Goal: Navigation & Orientation: Find specific page/section

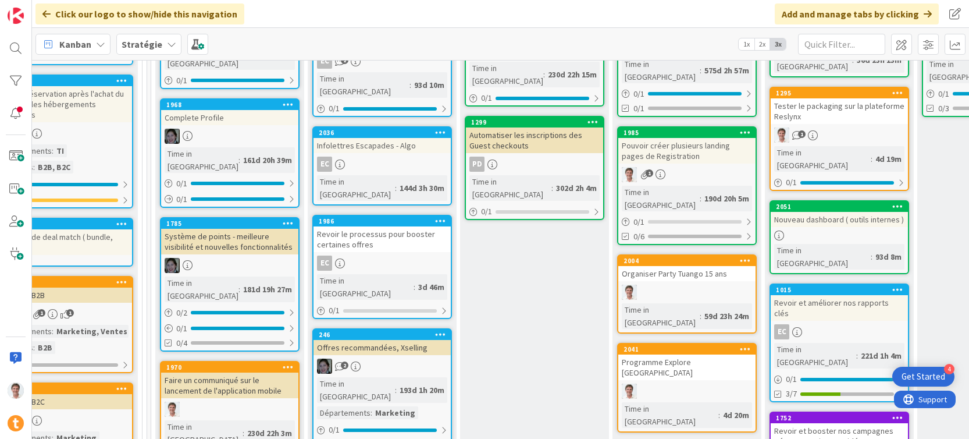
scroll to position [326, 534]
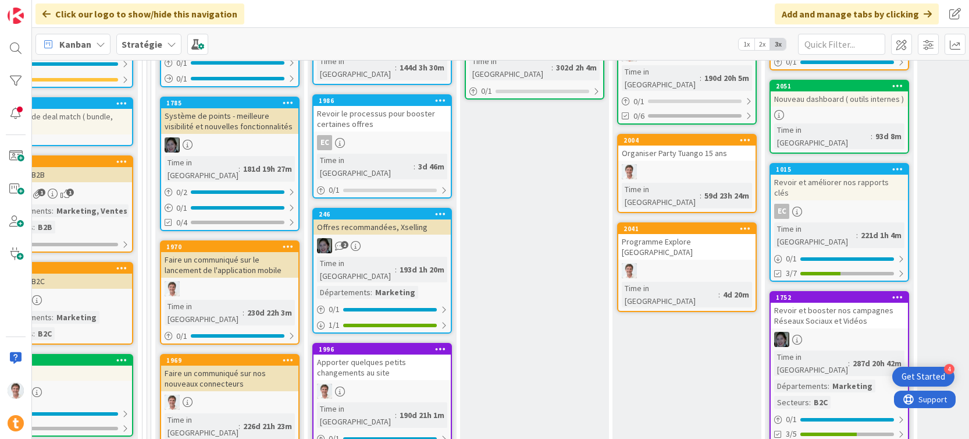
click at [400, 219] on div "Offres recommandées, Xselling" at bounding box center [381, 226] width 137 height 15
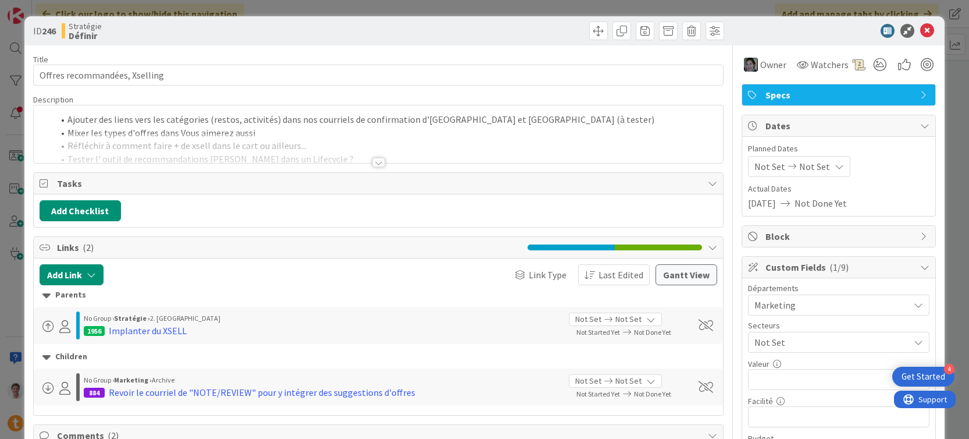
click at [243, 140] on div at bounding box center [379, 148] width 690 height 30
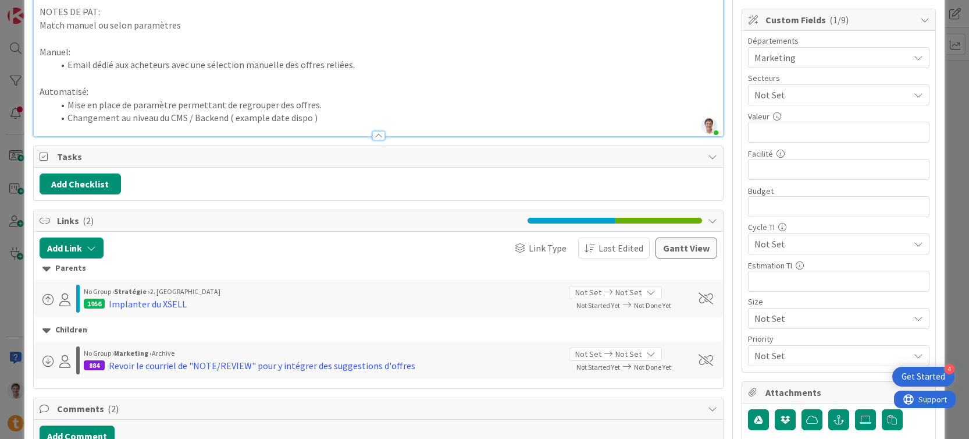
scroll to position [250, 0]
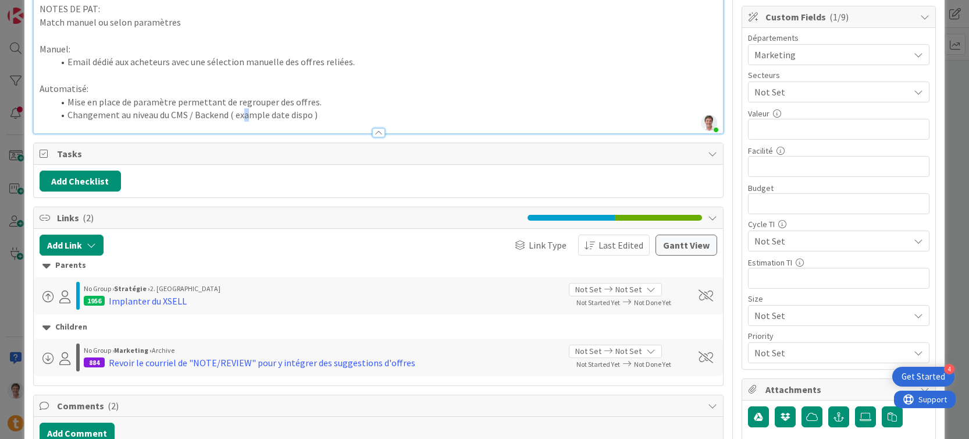
click at [244, 116] on span "Changement au niveau du CMS / Backend ( example date dispo )" at bounding box center [192, 115] width 250 height 12
click at [330, 111] on li "Changement au niveau du CMS / Backend ( exemple date dispo )" at bounding box center [386, 114] width 664 height 13
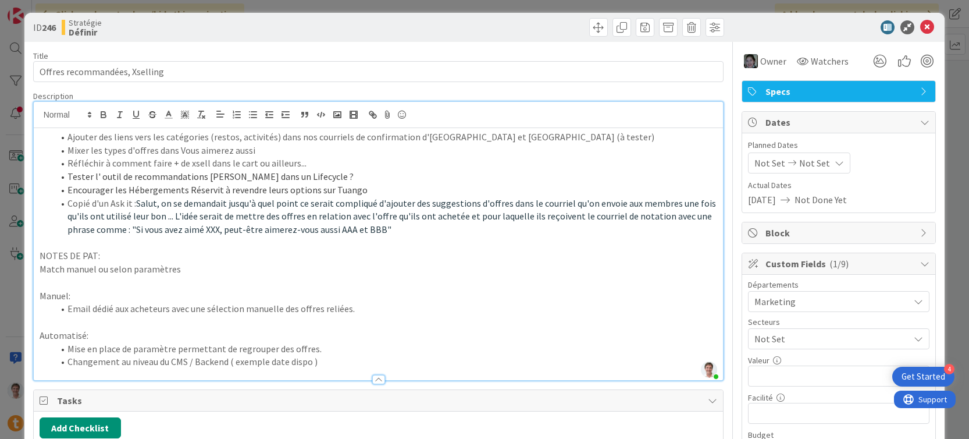
scroll to position [0, 0]
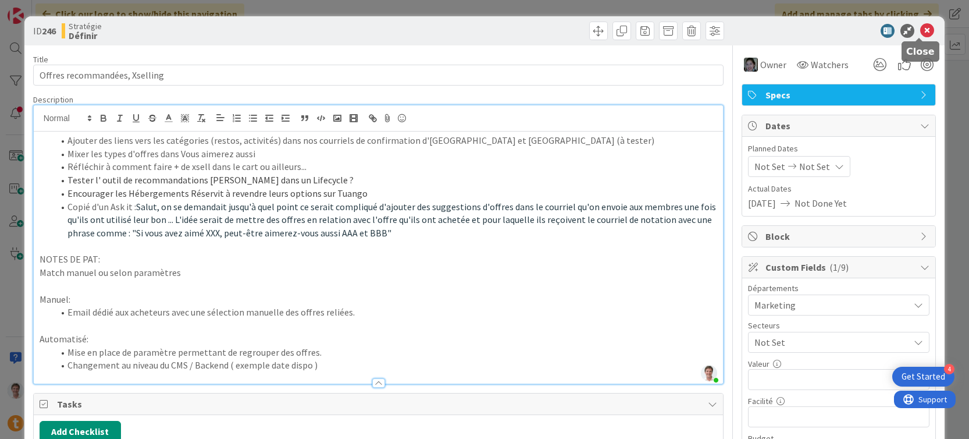
click at [924, 27] on icon at bounding box center [927, 31] width 14 height 14
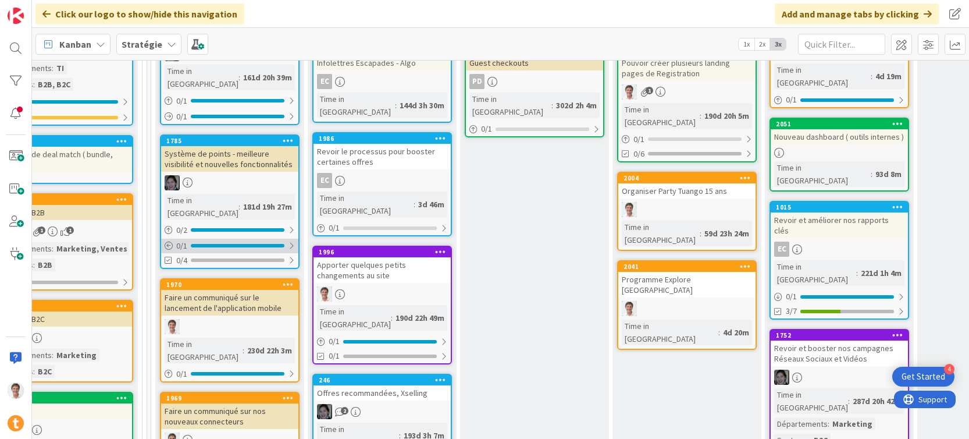
scroll to position [342, 534]
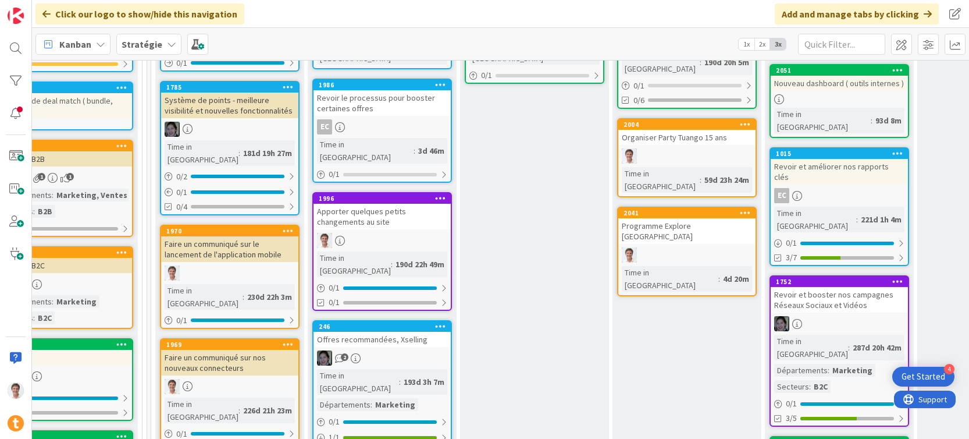
click at [211, 350] on div "Faire un communiqué sur nos nouveaux connecteurs" at bounding box center [229, 363] width 137 height 26
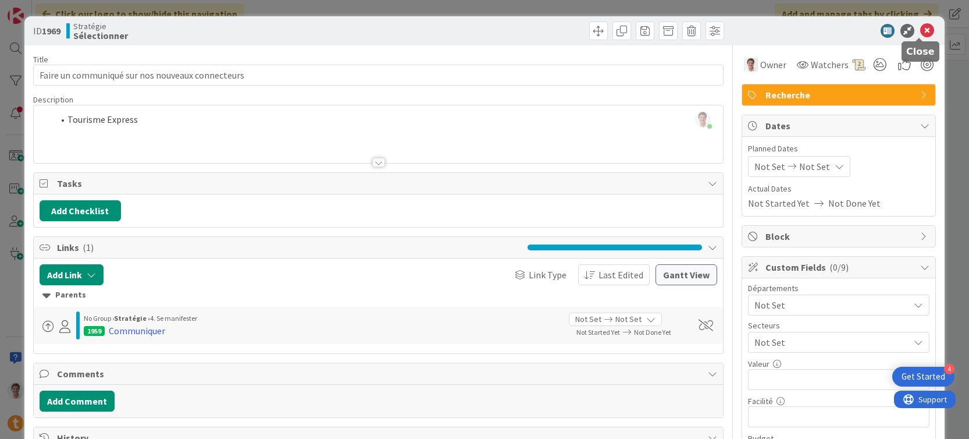
click at [920, 34] on icon at bounding box center [927, 31] width 14 height 14
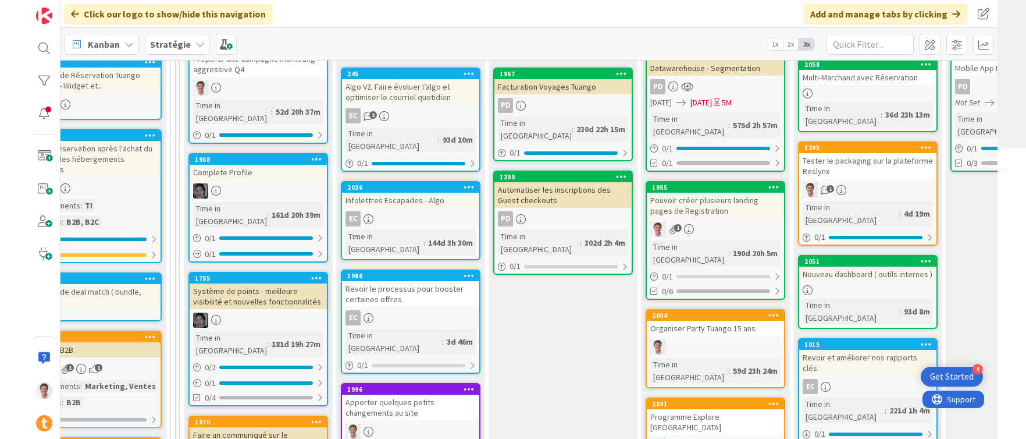
scroll to position [0, 534]
